Goal: Information Seeking & Learning: Learn about a topic

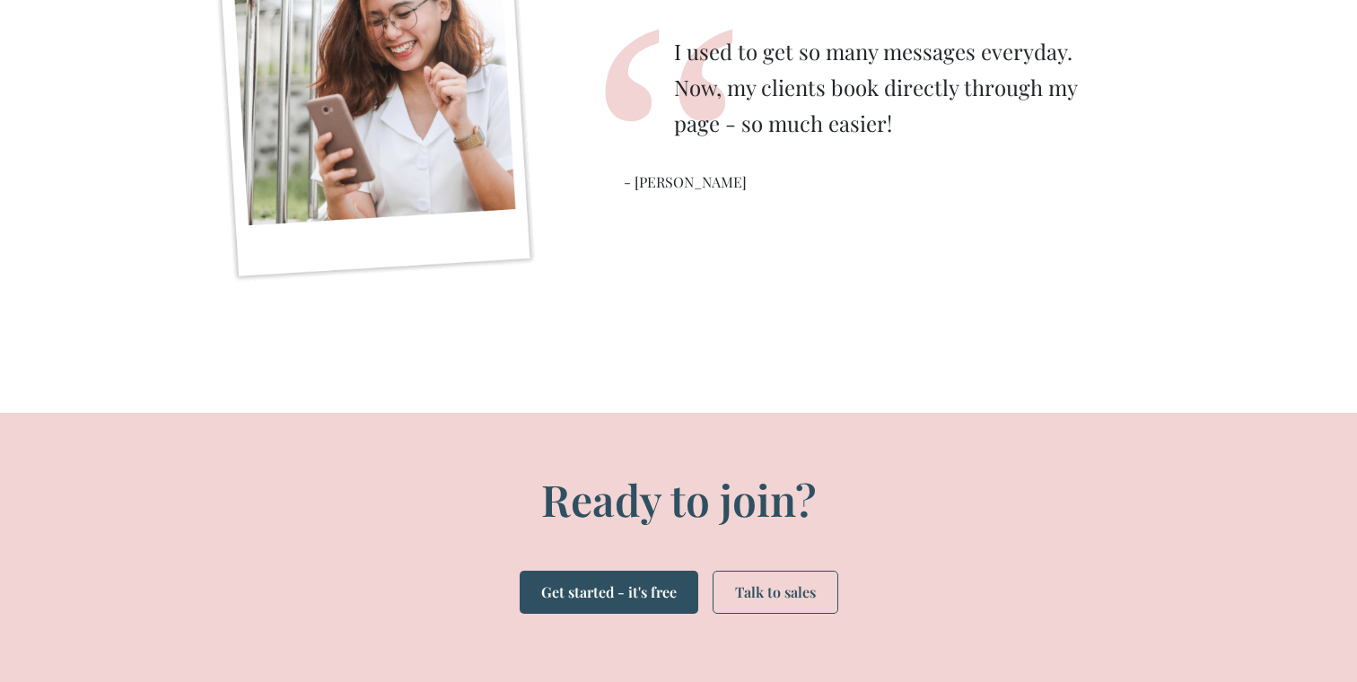
scroll to position [4640, 0]
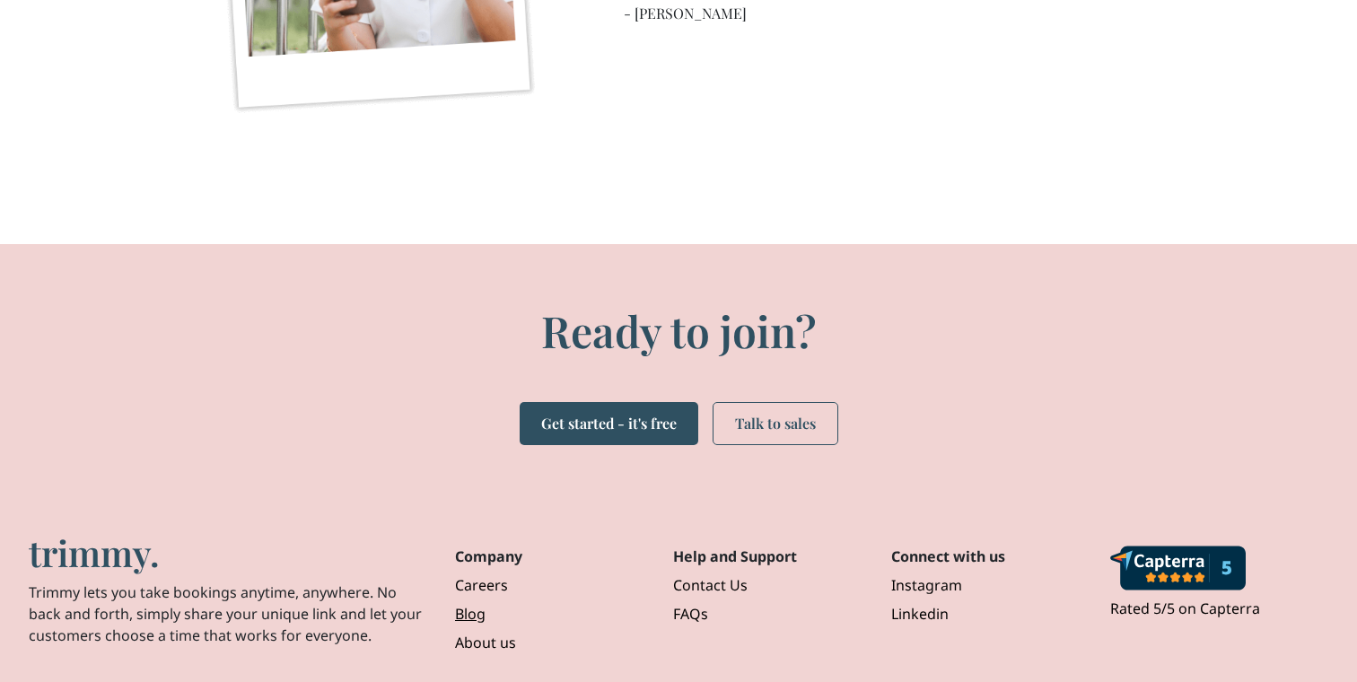
click at [471, 620] on link "Blog" at bounding box center [549, 610] width 189 height 29
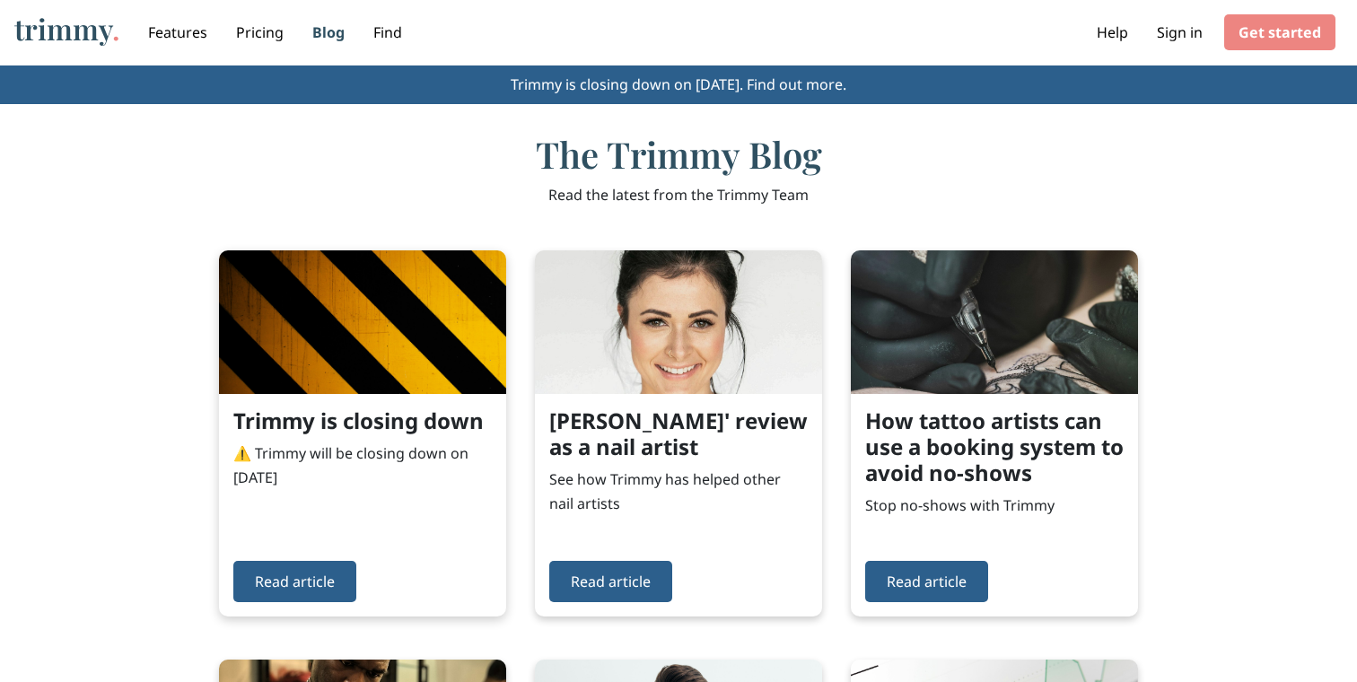
click at [372, 337] on img at bounding box center [362, 322] width 287 height 144
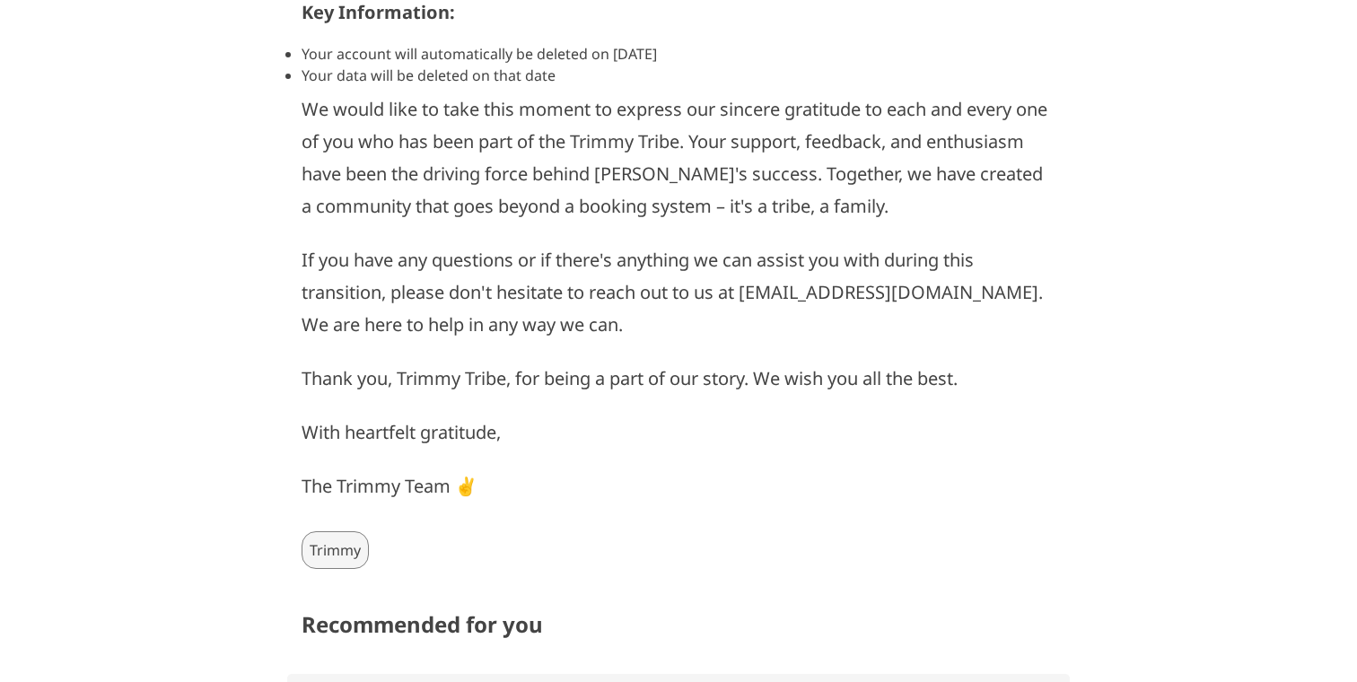
scroll to position [671, 0]
